Goal: Task Accomplishment & Management: Complete application form

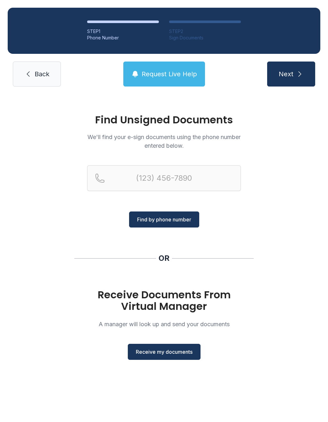
click at [163, 354] on span "Receive my documents" at bounding box center [164, 352] width 57 height 8
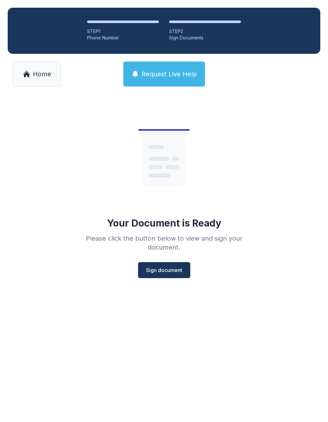
click at [168, 273] on span "Sign document" at bounding box center [164, 270] width 36 height 8
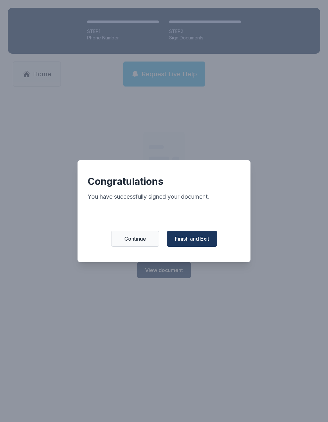
click at [194, 240] on span "Finish and Exit" at bounding box center [192, 239] width 34 height 8
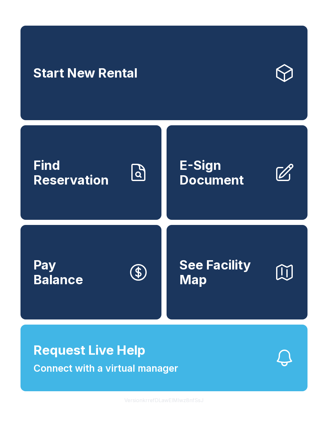
click at [227, 173] on span "E-Sign Document" at bounding box center [225, 172] width 90 height 29
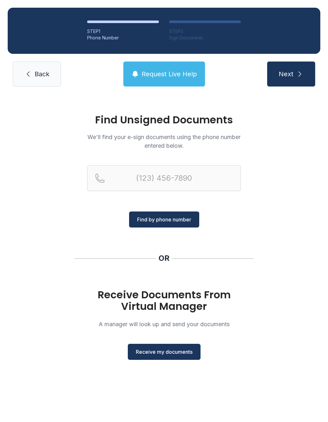
click at [170, 390] on main "Find Unsigned Documents We'll find your e-sign documents using the phone number…" at bounding box center [164, 258] width 328 height 328
click at [166, 350] on span "Receive my documents" at bounding box center [164, 352] width 57 height 8
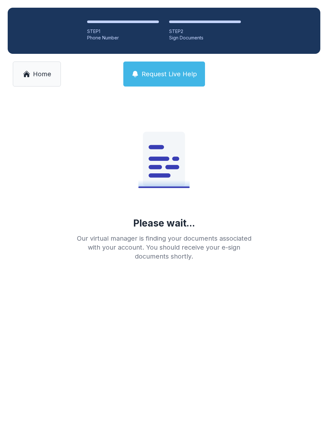
click at [93, 35] on div "Phone Number" at bounding box center [123, 38] width 72 height 6
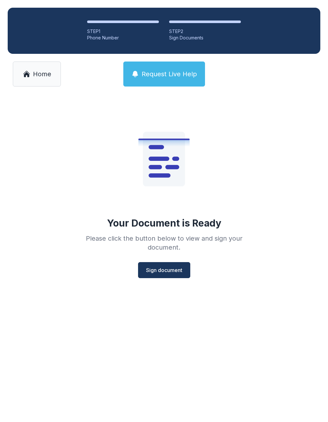
click at [158, 265] on button "Sign document" at bounding box center [164, 270] width 52 height 16
click at [35, 71] on span "Home" at bounding box center [42, 74] width 18 height 9
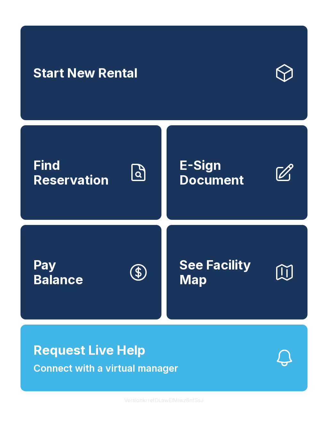
click at [58, 172] on span "Find Reservation" at bounding box center [78, 172] width 90 height 29
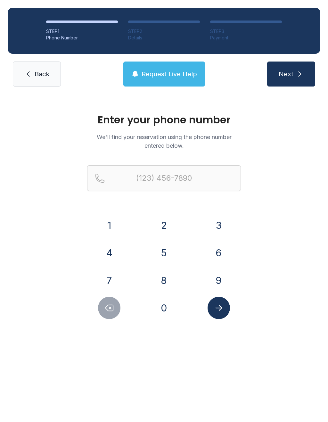
click at [41, 82] on link "Back" at bounding box center [37, 74] width 48 height 25
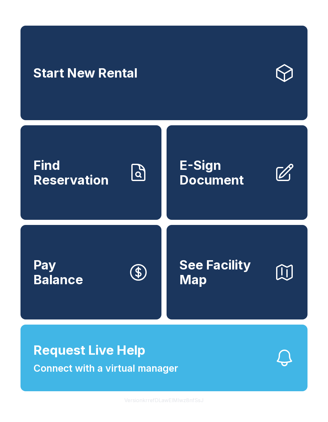
click at [90, 360] on span "Request Live Help" at bounding box center [89, 350] width 112 height 19
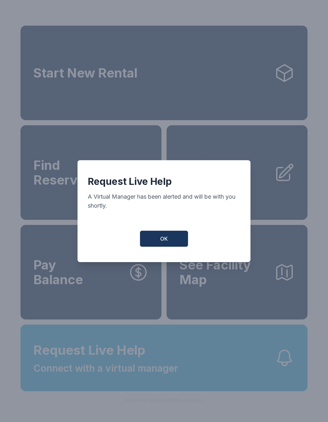
click at [155, 236] on button "OK" at bounding box center [164, 239] width 48 height 16
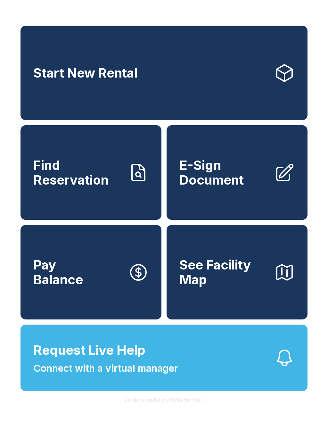
click at [105, 376] on span "Connect with a virtual manager" at bounding box center [105, 368] width 145 height 14
click at [193, 374] on button "Request Live Help Connect with a virtual manager" at bounding box center [164, 358] width 287 height 67
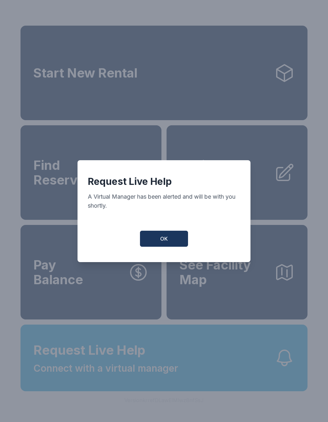
click at [170, 247] on button "OK" at bounding box center [164, 239] width 48 height 16
